Goal: Check status: Check status

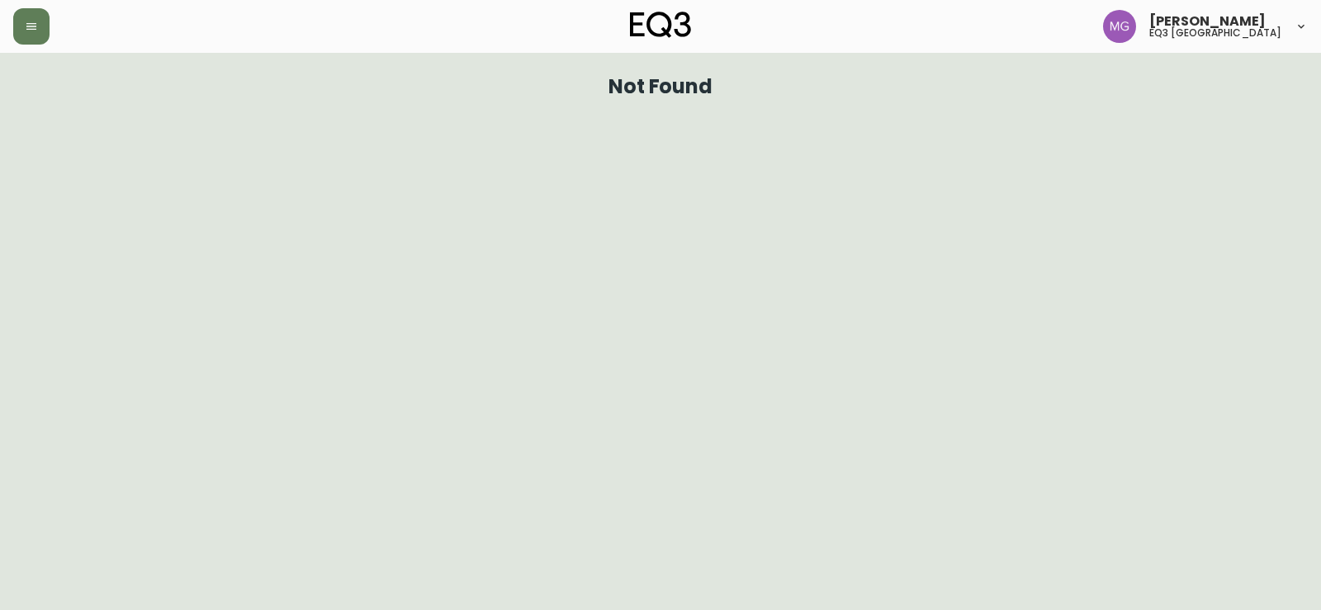
click at [32, 31] on icon "button" at bounding box center [31, 26] width 13 height 13
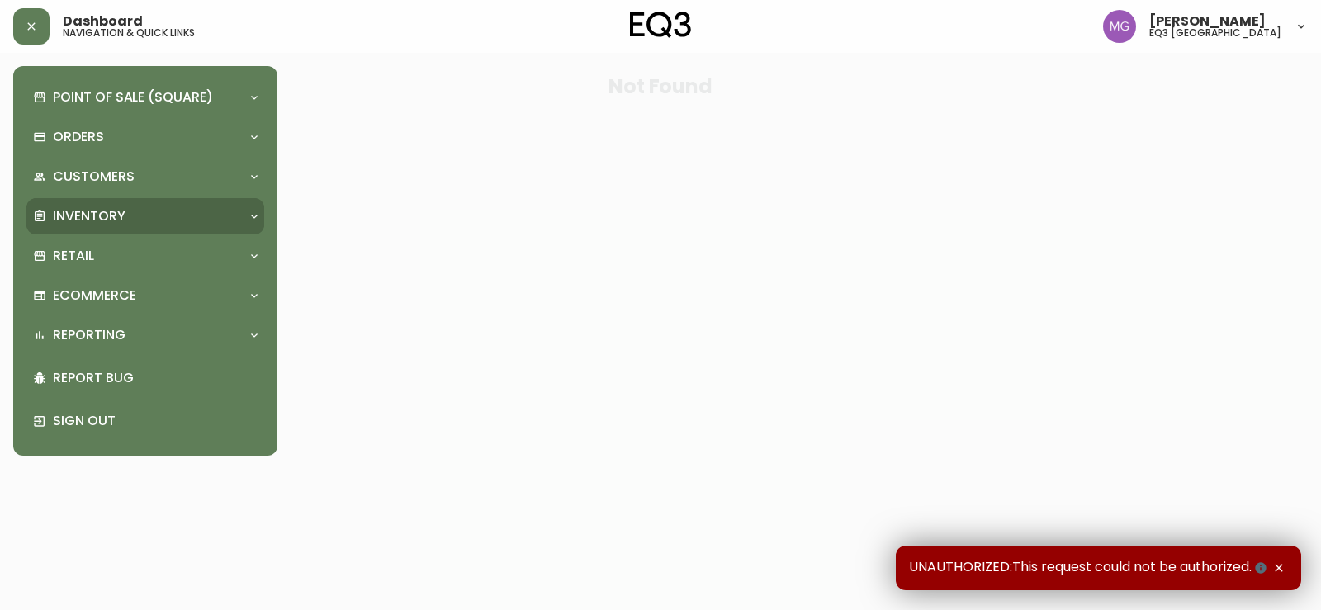
click at [110, 227] on div "Inventory" at bounding box center [145, 216] width 238 height 36
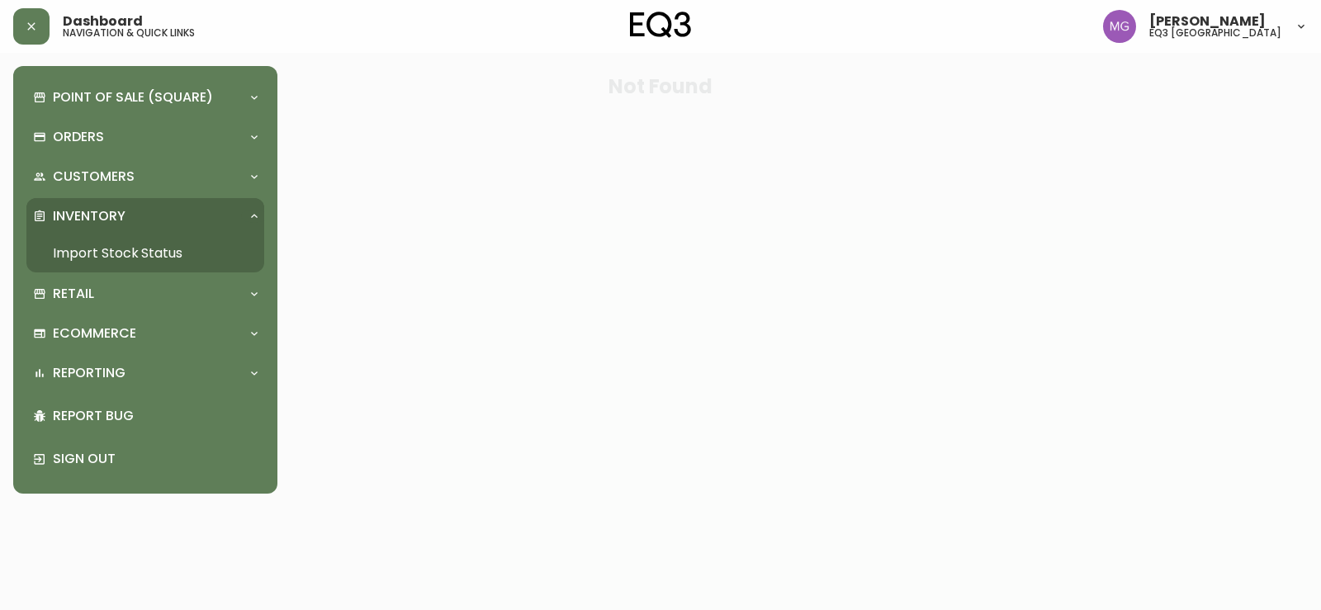
click at [112, 256] on link "Import Stock Status" at bounding box center [145, 253] width 238 height 38
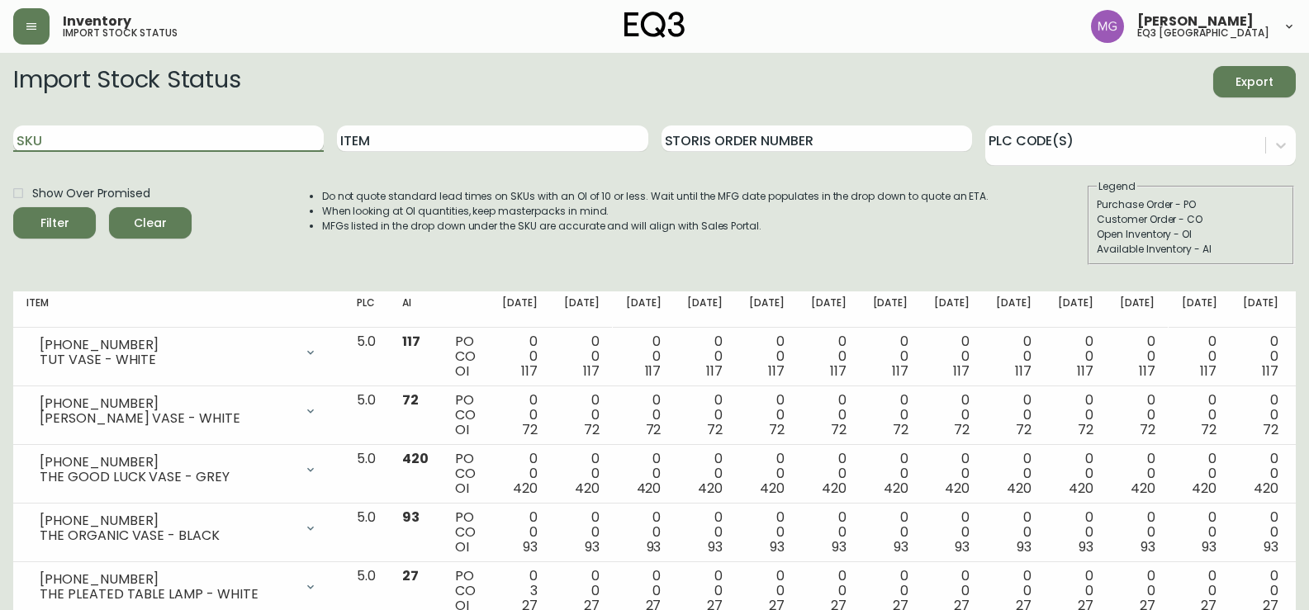
click at [151, 142] on input "SKU" at bounding box center [168, 138] width 310 height 26
paste input "[PHONE_NUMBER]"
type input "[PHONE_NUMBER]"
click at [13, 207] on button "Filter" at bounding box center [54, 222] width 83 height 31
